Goal: Understand process/instructions: Learn how to perform a task or action

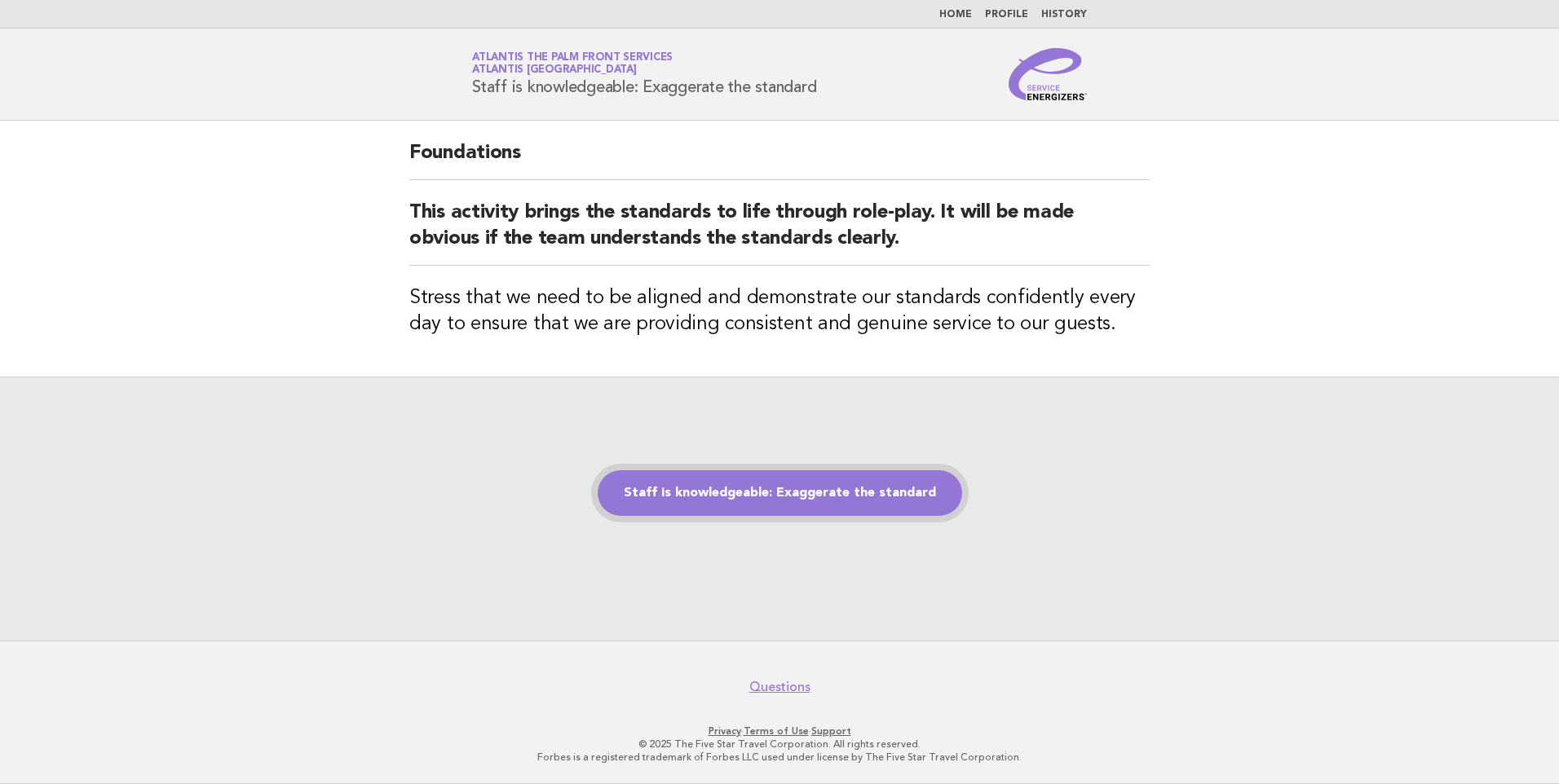
click at [763, 501] on link "Staff is knowledgeable: Exaggerate the standard" at bounding box center [779, 493] width 364 height 46
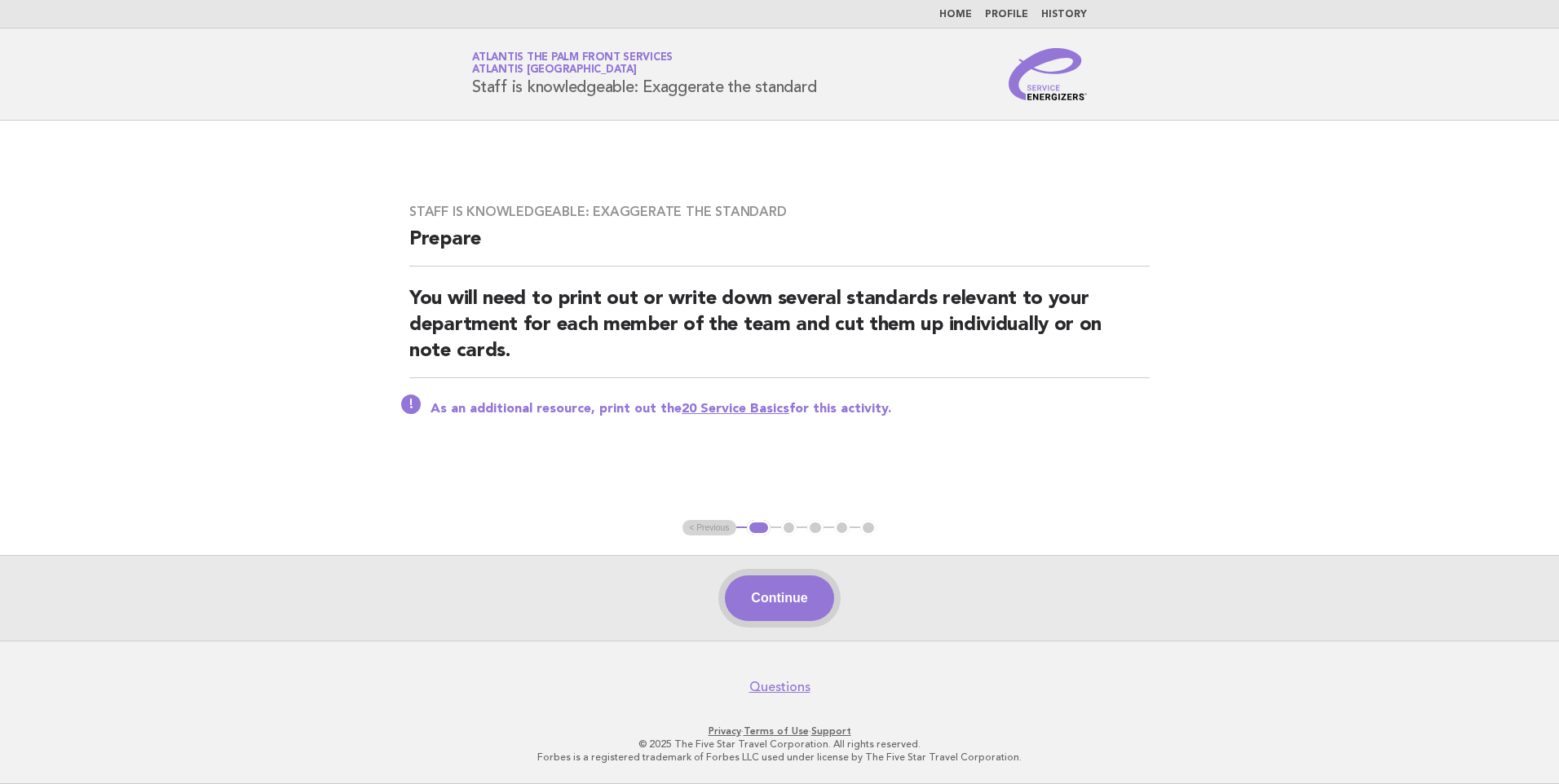
click at [790, 604] on button "Continue" at bounding box center [778, 598] width 108 height 46
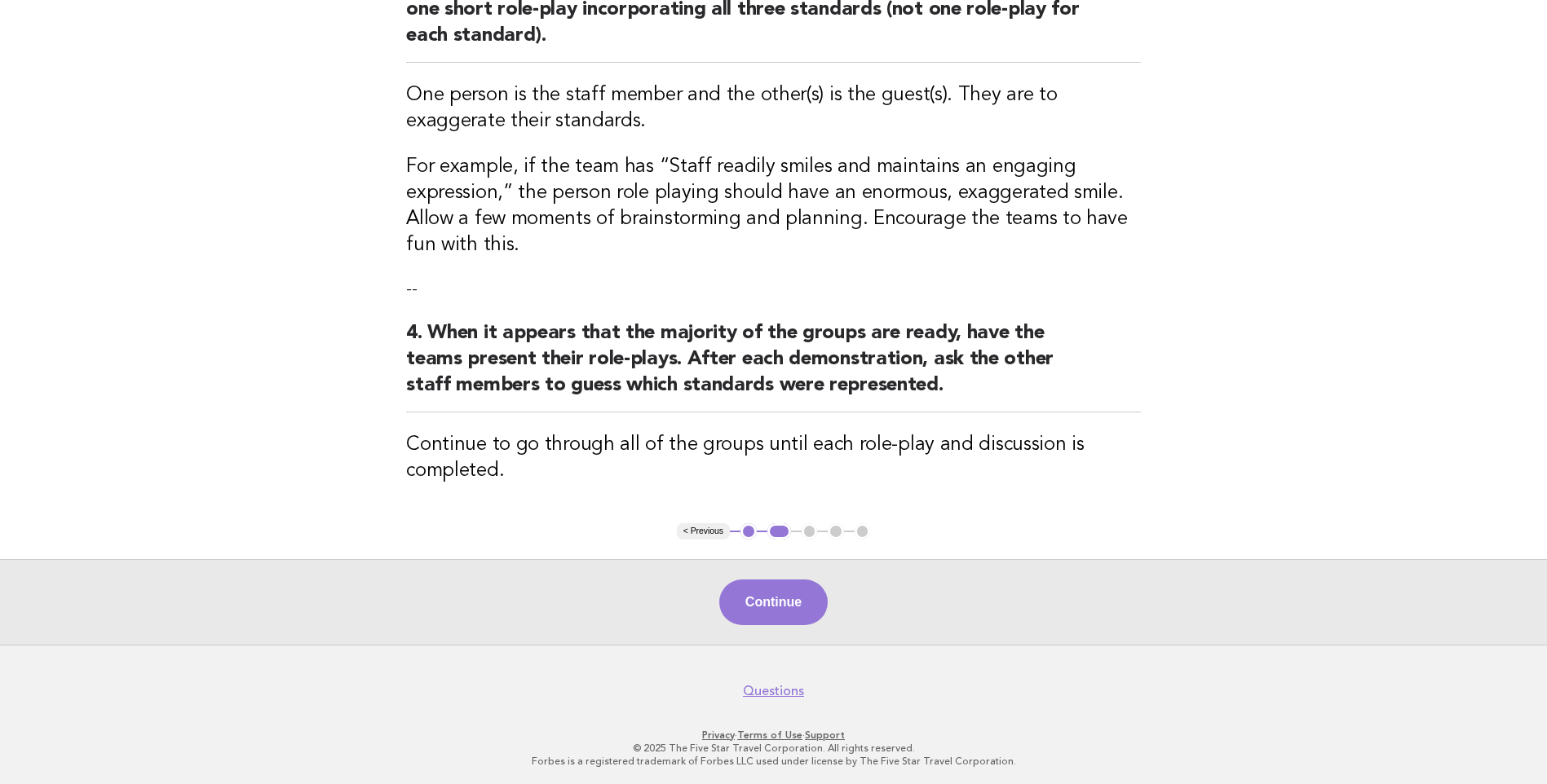
scroll to position [505, 0]
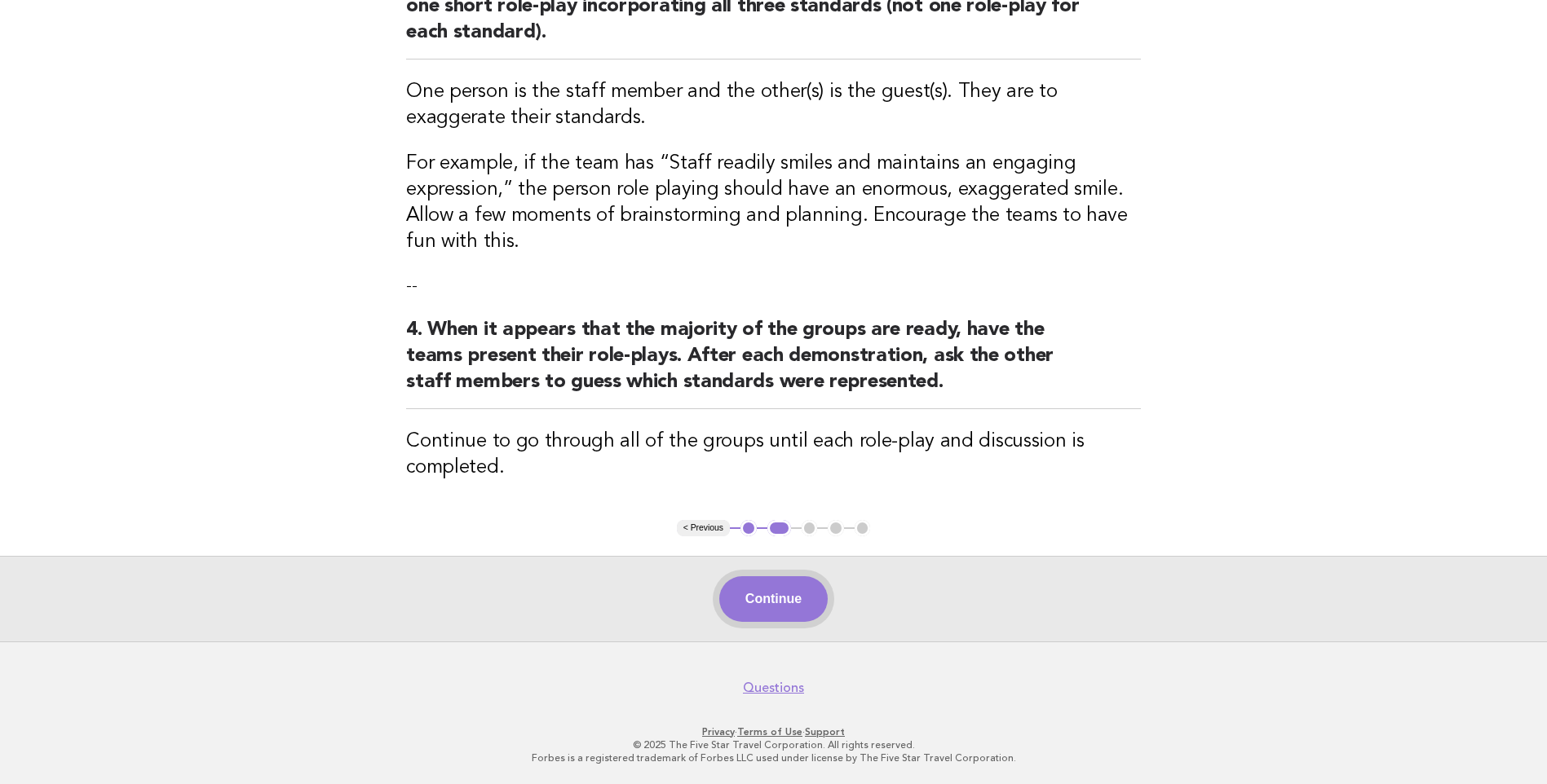
click at [727, 589] on button "Continue" at bounding box center [773, 599] width 108 height 46
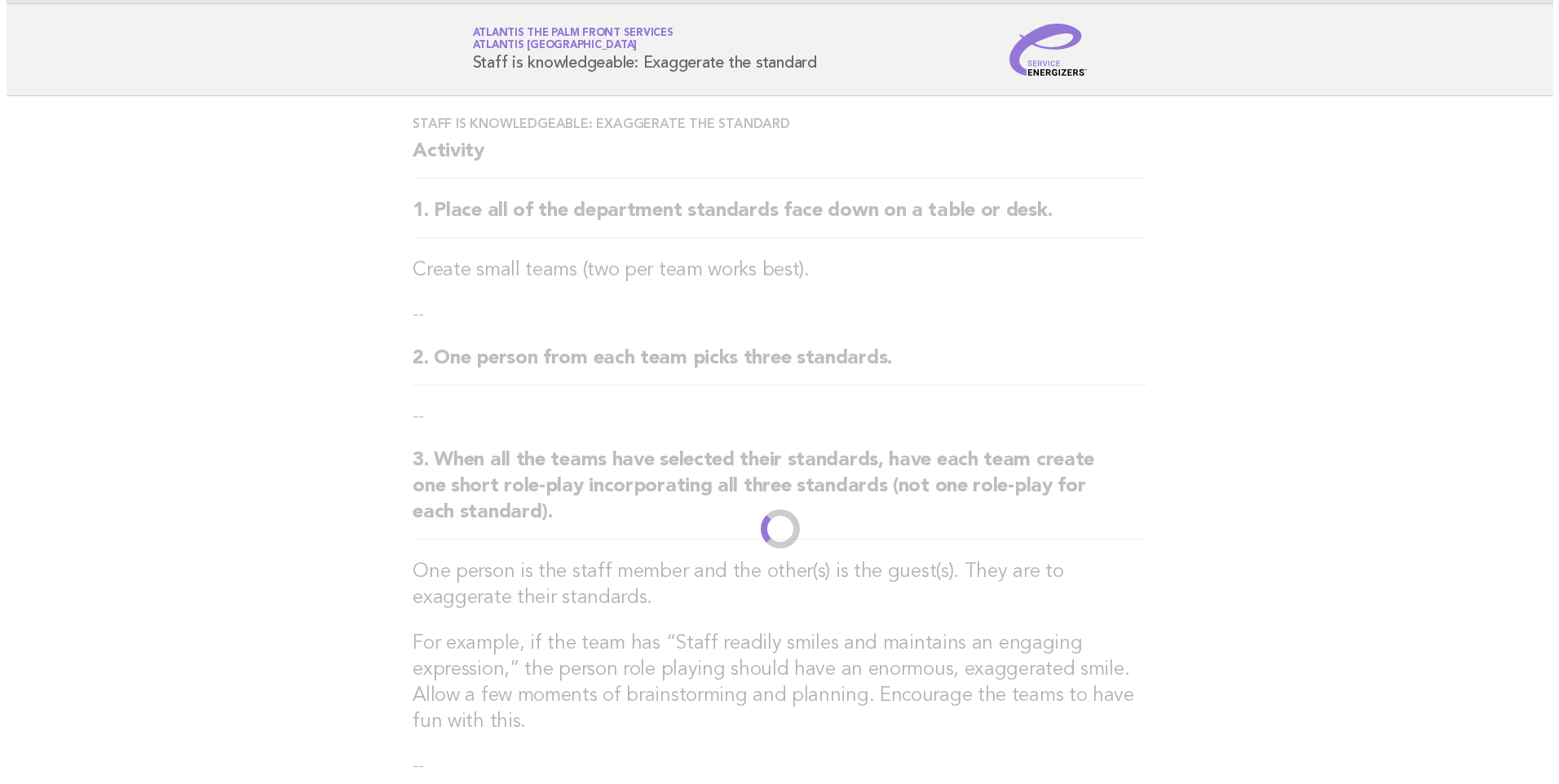
scroll to position [0, 0]
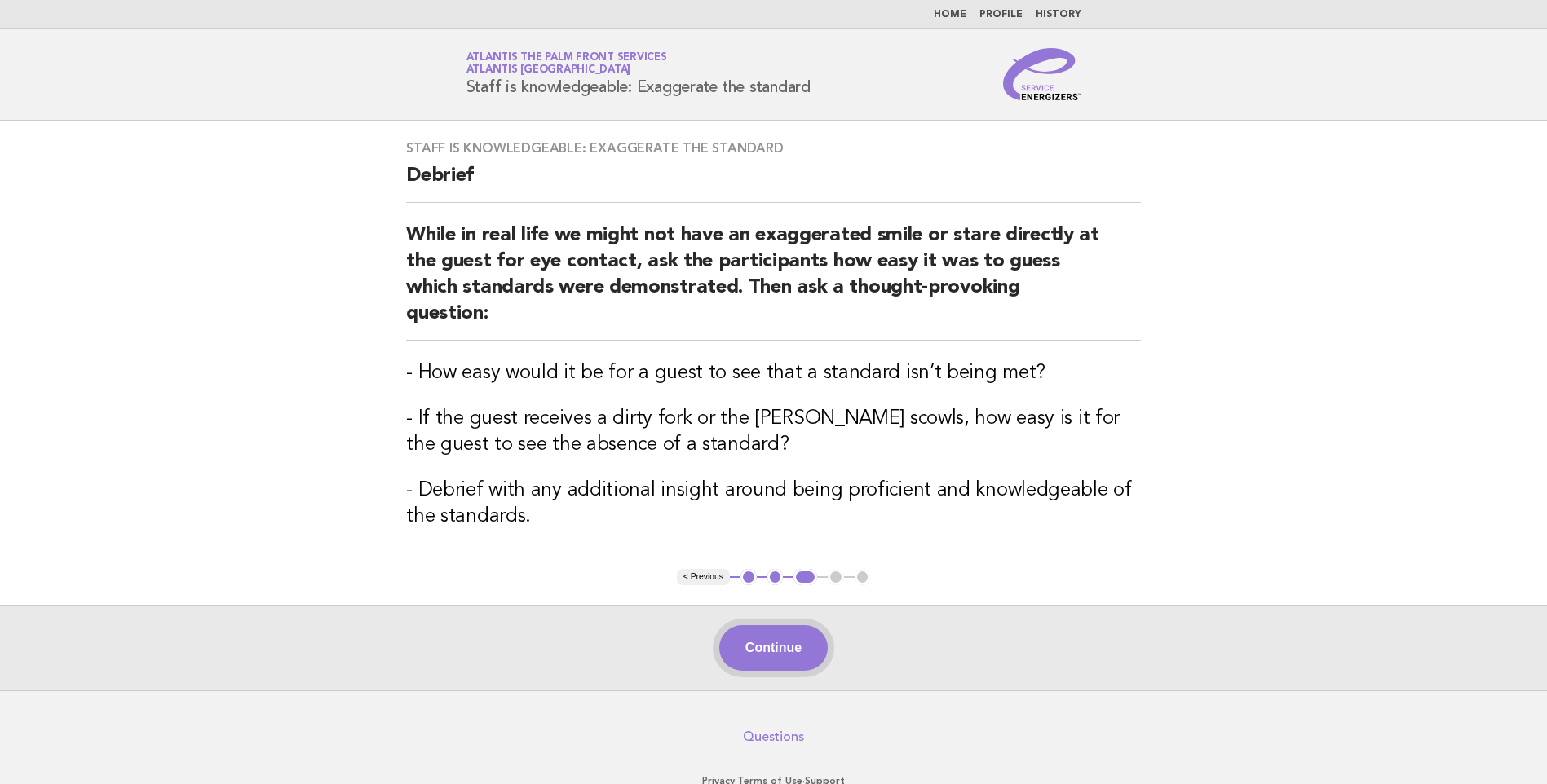
click at [792, 625] on button "Continue" at bounding box center [773, 648] width 108 height 46
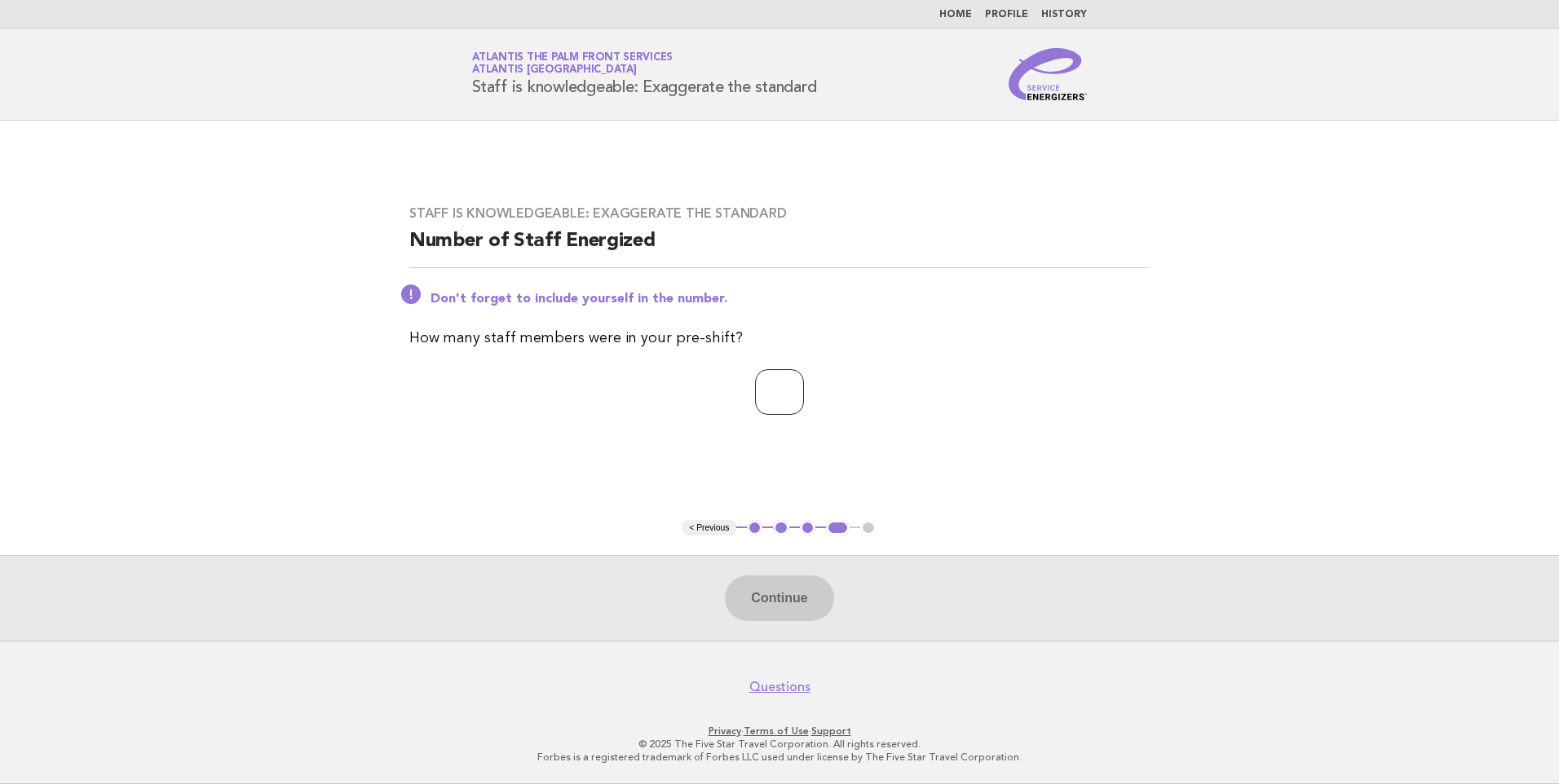
click at [755, 399] on input "number" at bounding box center [780, 392] width 49 height 46
type input "**"
click at [777, 603] on button "Continue" at bounding box center [778, 598] width 108 height 46
